Goal: Check status: Check status

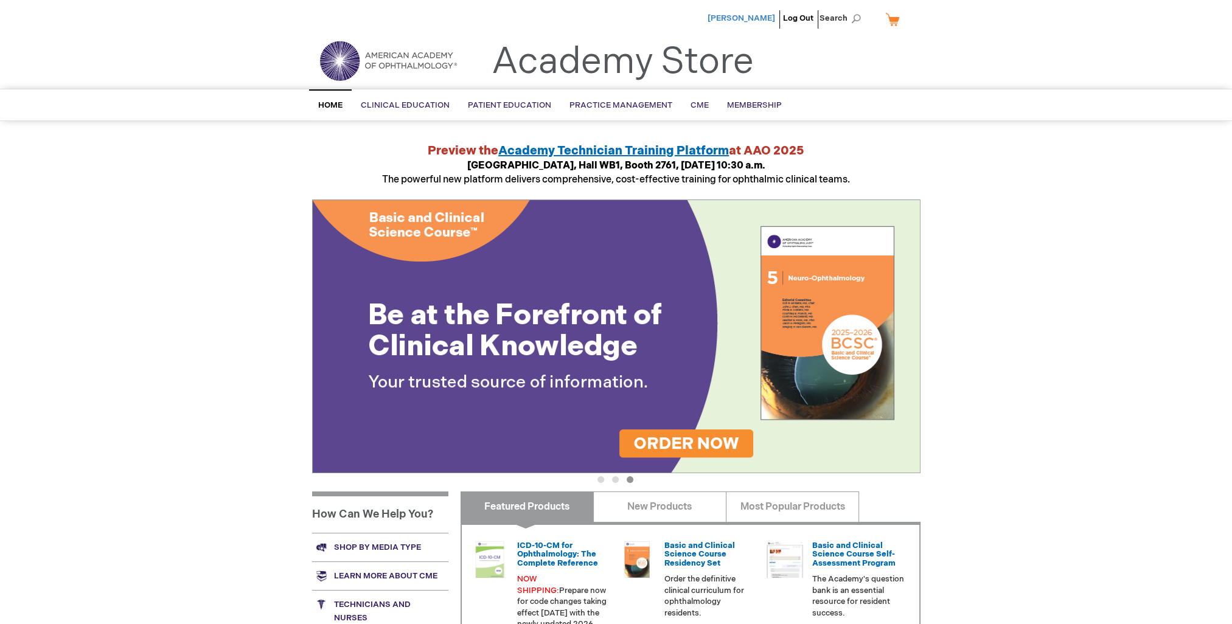
click at [755, 18] on span "[PERSON_NAME]" at bounding box center [741, 18] width 68 height 10
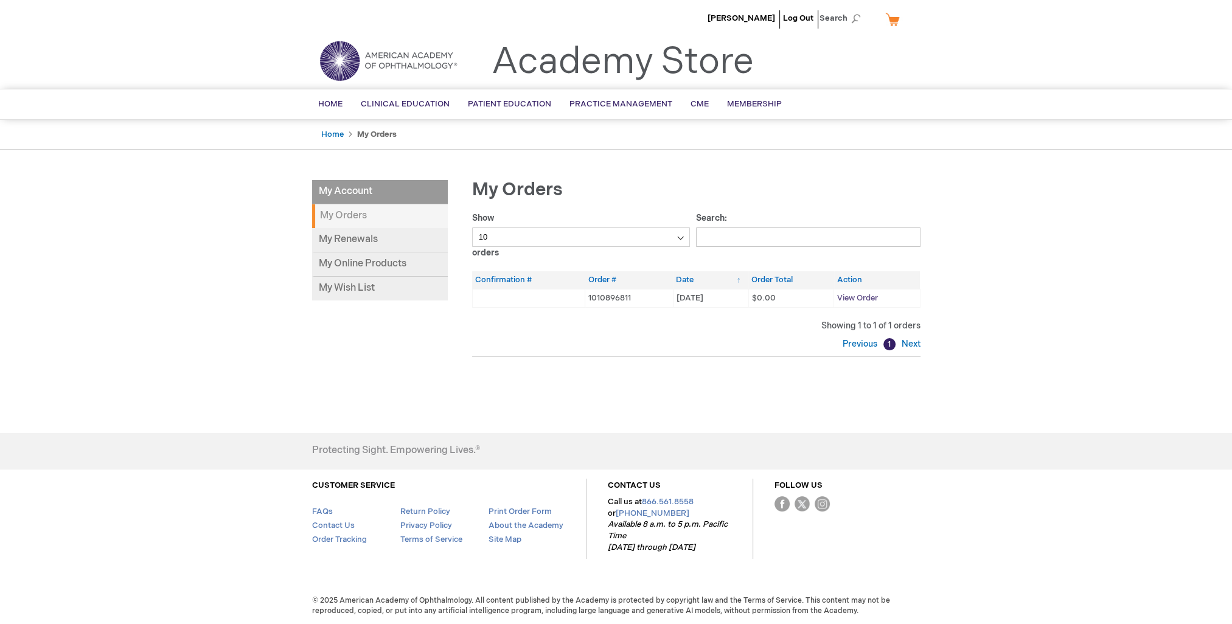
click at [870, 298] on span "View Order" at bounding box center [857, 298] width 41 height 10
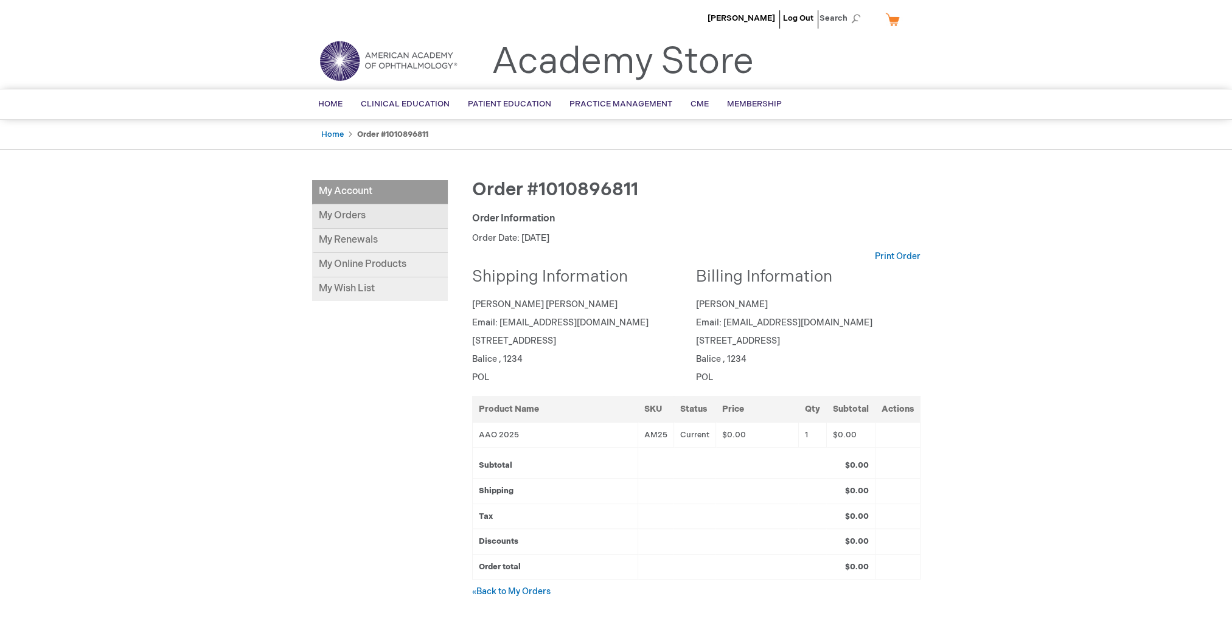
click at [355, 215] on link "My Orders" at bounding box center [380, 216] width 136 height 24
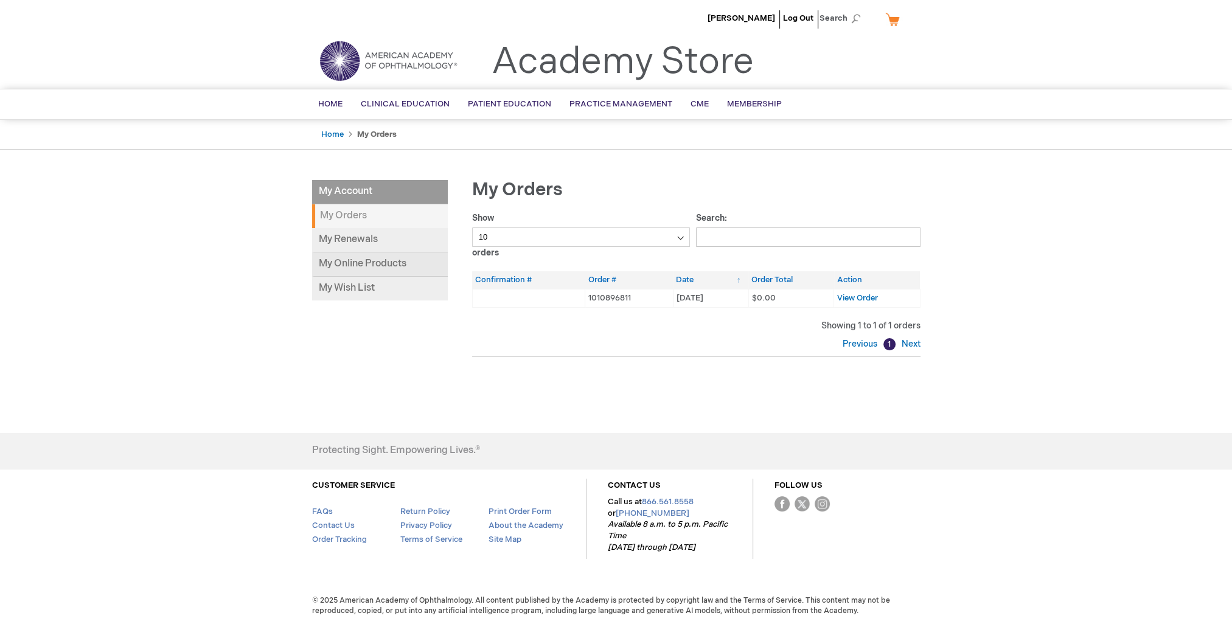
click at [363, 266] on link "My Online Products" at bounding box center [380, 264] width 136 height 24
click at [393, 291] on link "My Wish List" at bounding box center [380, 289] width 136 height 24
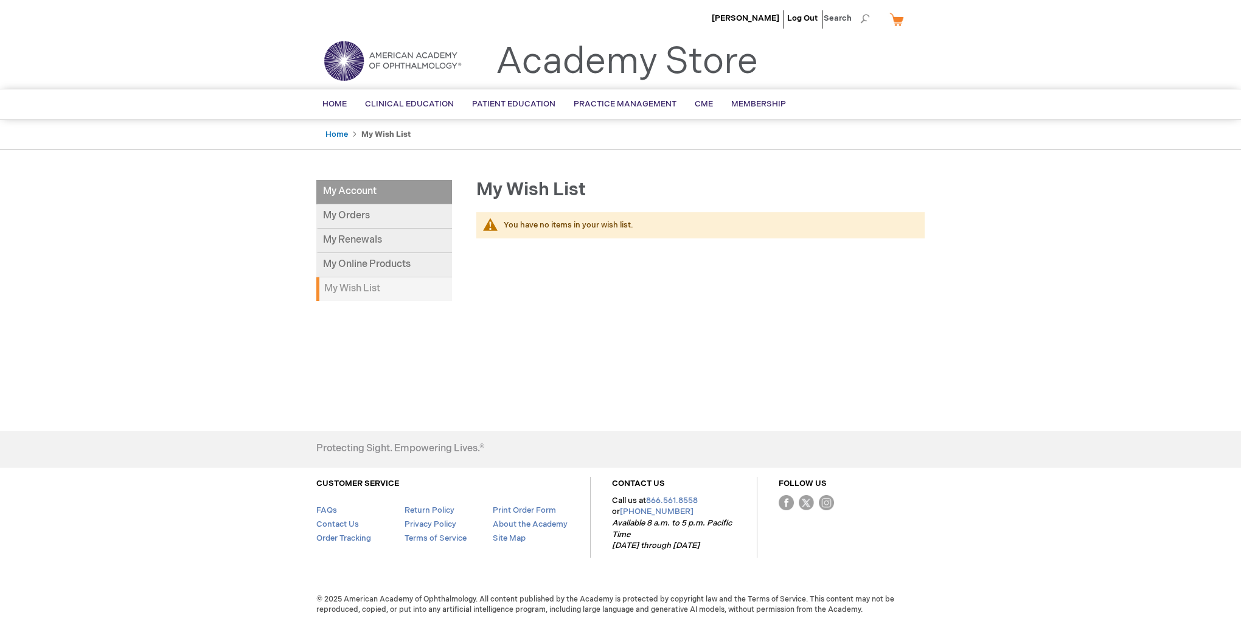
drag, startPoint x: 190, startPoint y: 293, endPoint x: 210, endPoint y: 290, distance: 20.3
click at [195, 293] on div "[PERSON_NAME] Log Out Search My Cart CLOSE RECENTLY ADDED ITEM(S) Close There a…" at bounding box center [620, 312] width 1241 height 624
click at [367, 213] on link "My Orders" at bounding box center [384, 216] width 136 height 24
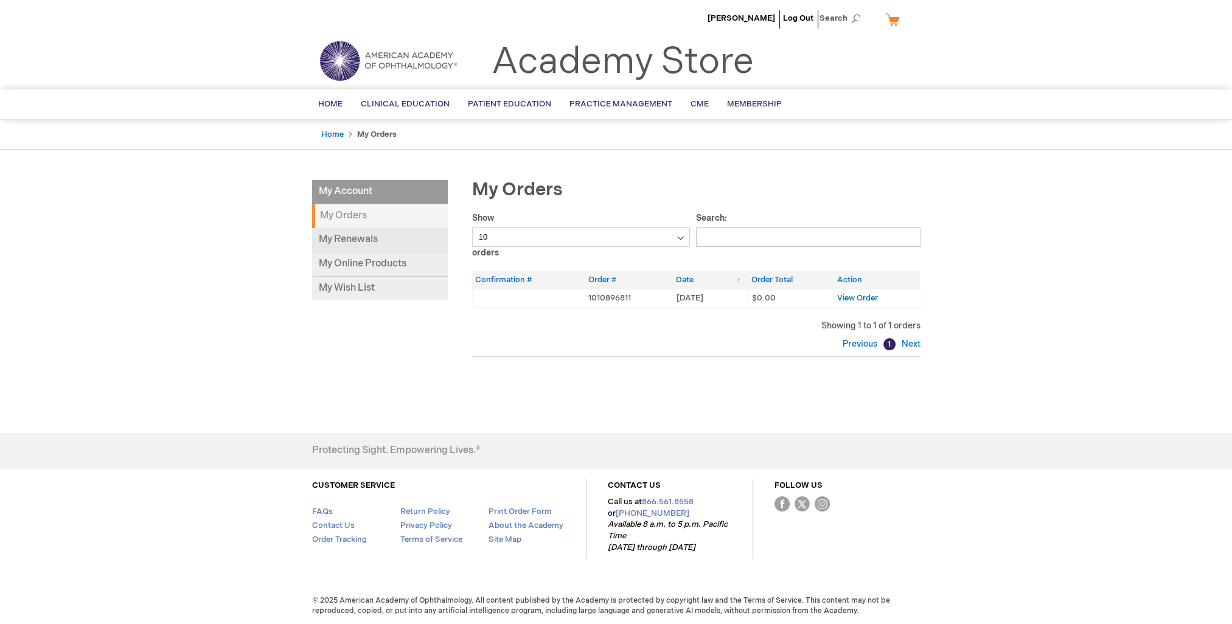
click at [352, 234] on link "My Renewals" at bounding box center [380, 240] width 136 height 24
click at [848, 298] on span "View Order" at bounding box center [857, 298] width 41 height 10
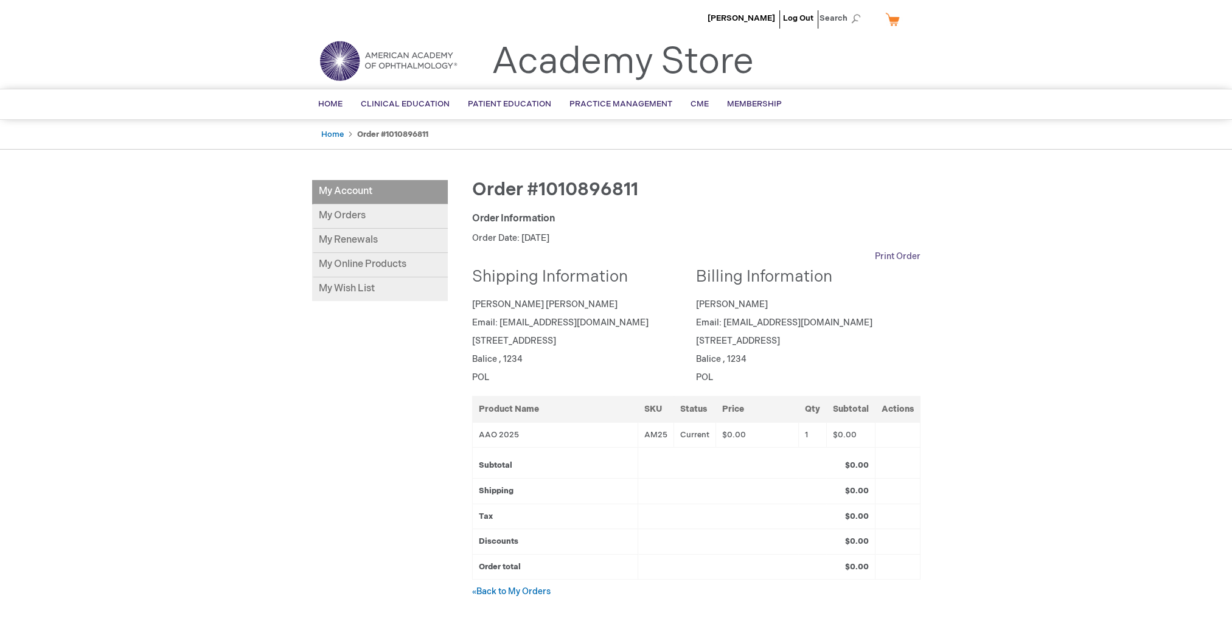
click at [901, 262] on link "Print Order" at bounding box center [898, 257] width 46 height 12
